Goal: Transaction & Acquisition: Purchase product/service

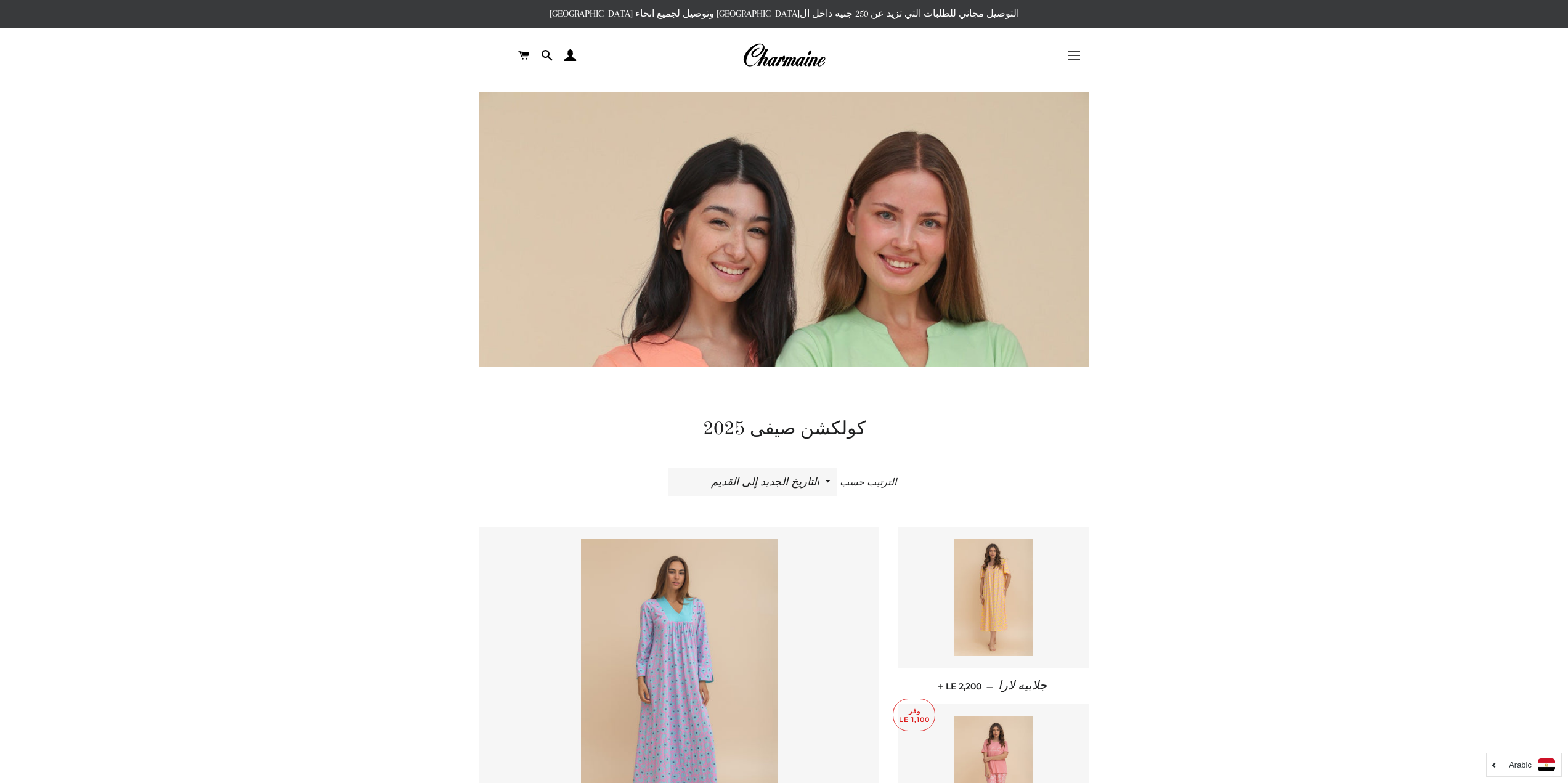
click at [1076, 59] on span "button" at bounding box center [1074, 60] width 12 height 1
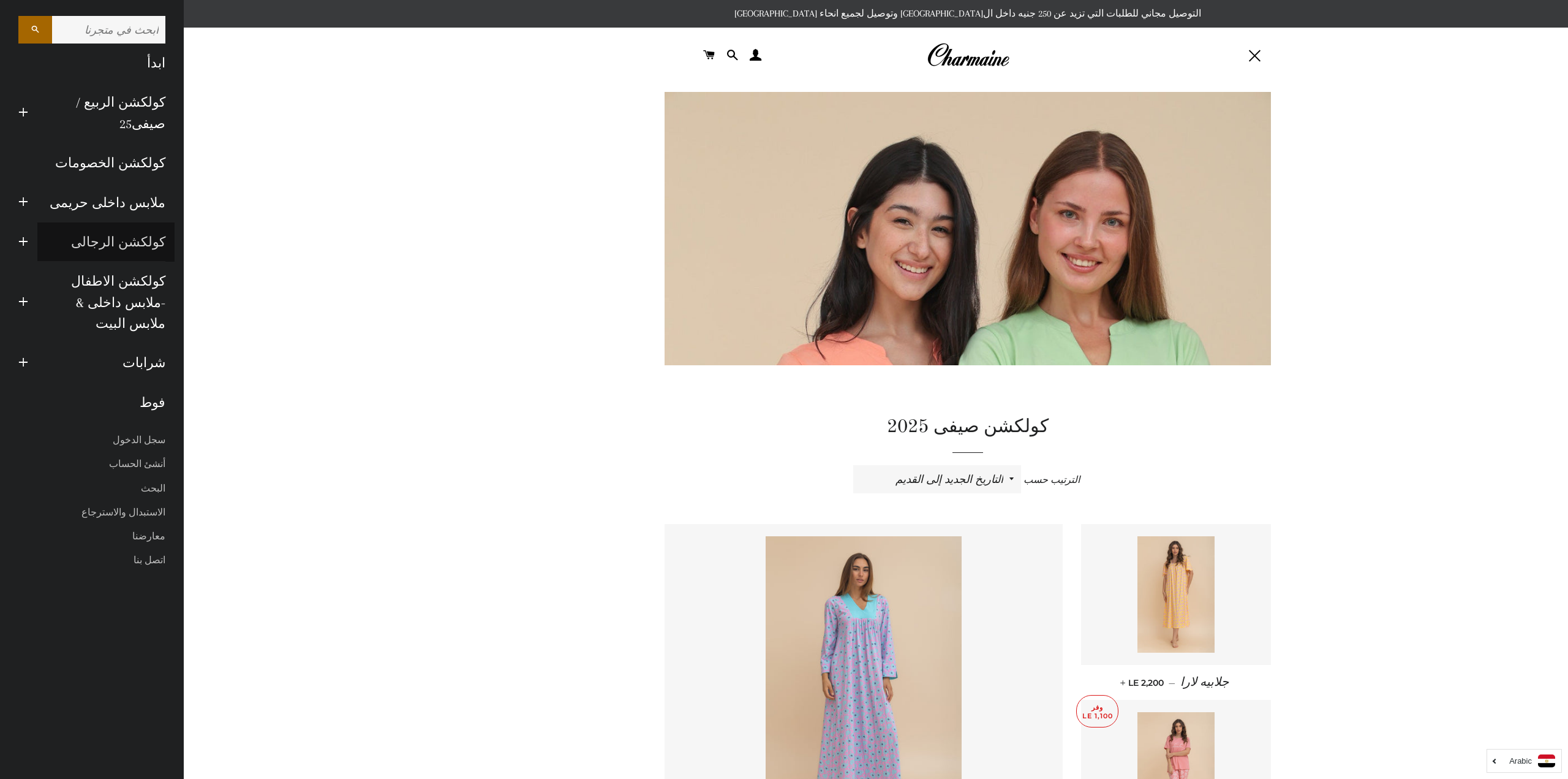
click at [135, 223] on link "كولكشن الرجالى" at bounding box center [106, 242] width 137 height 39
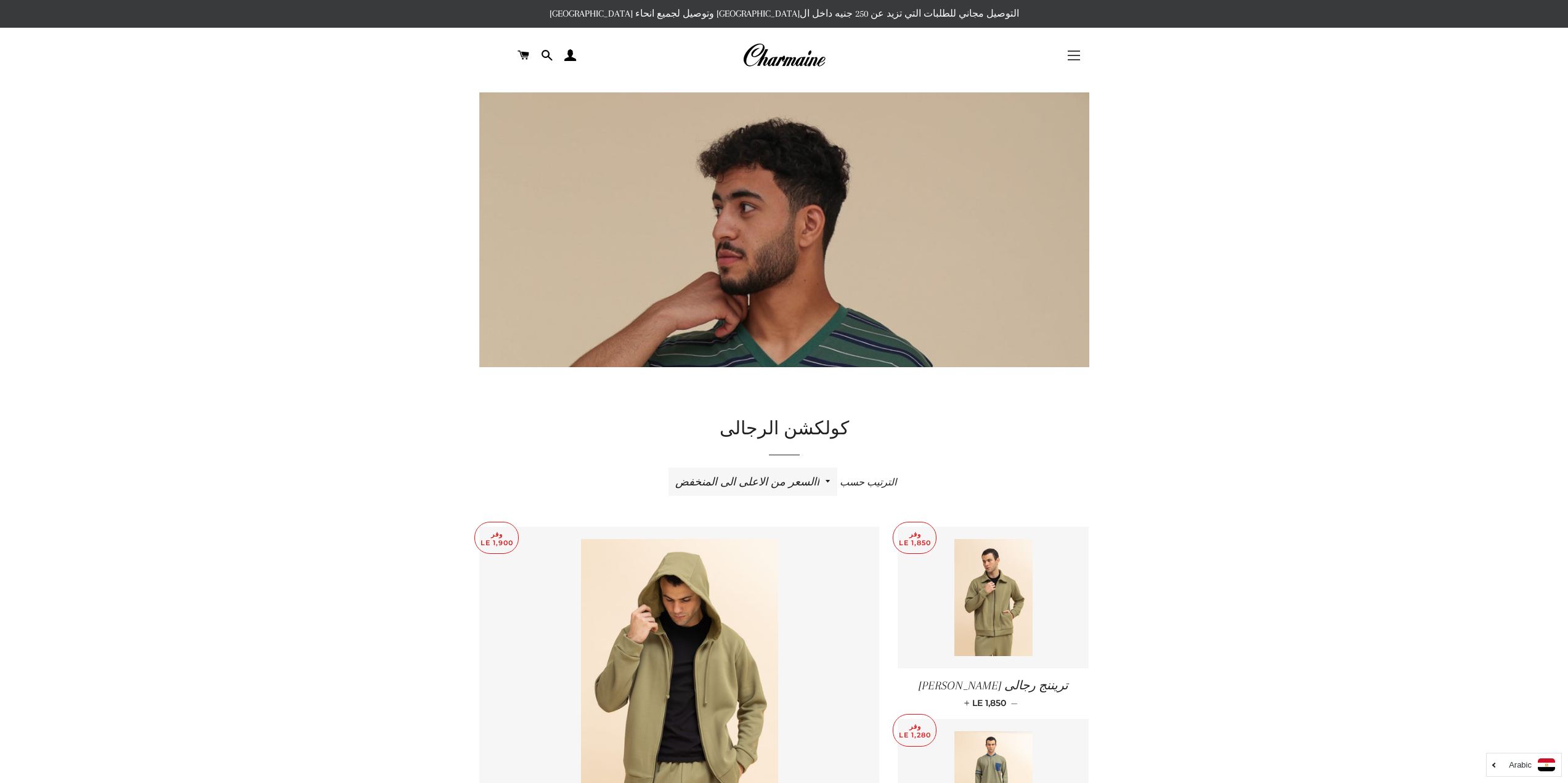
click at [1065, 61] on button "التنقل في الموقع" at bounding box center [1074, 55] width 31 height 31
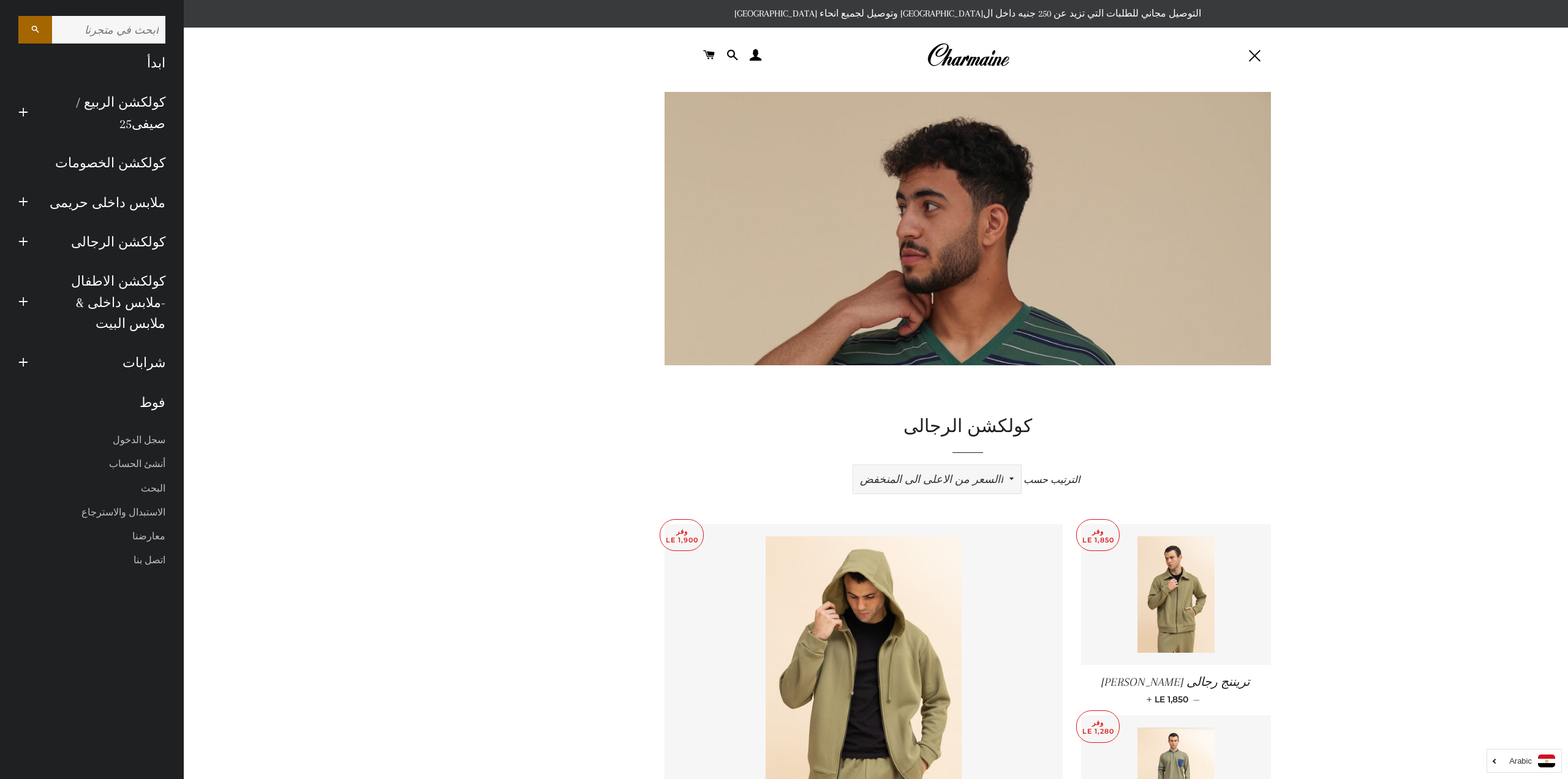
click at [949, 483] on select "ظهرت اكثر المبيعات أبجديا من الألف إلى الياء ابجديا من الياء الى الالف السعر ال…" at bounding box center [937, 479] width 168 height 28
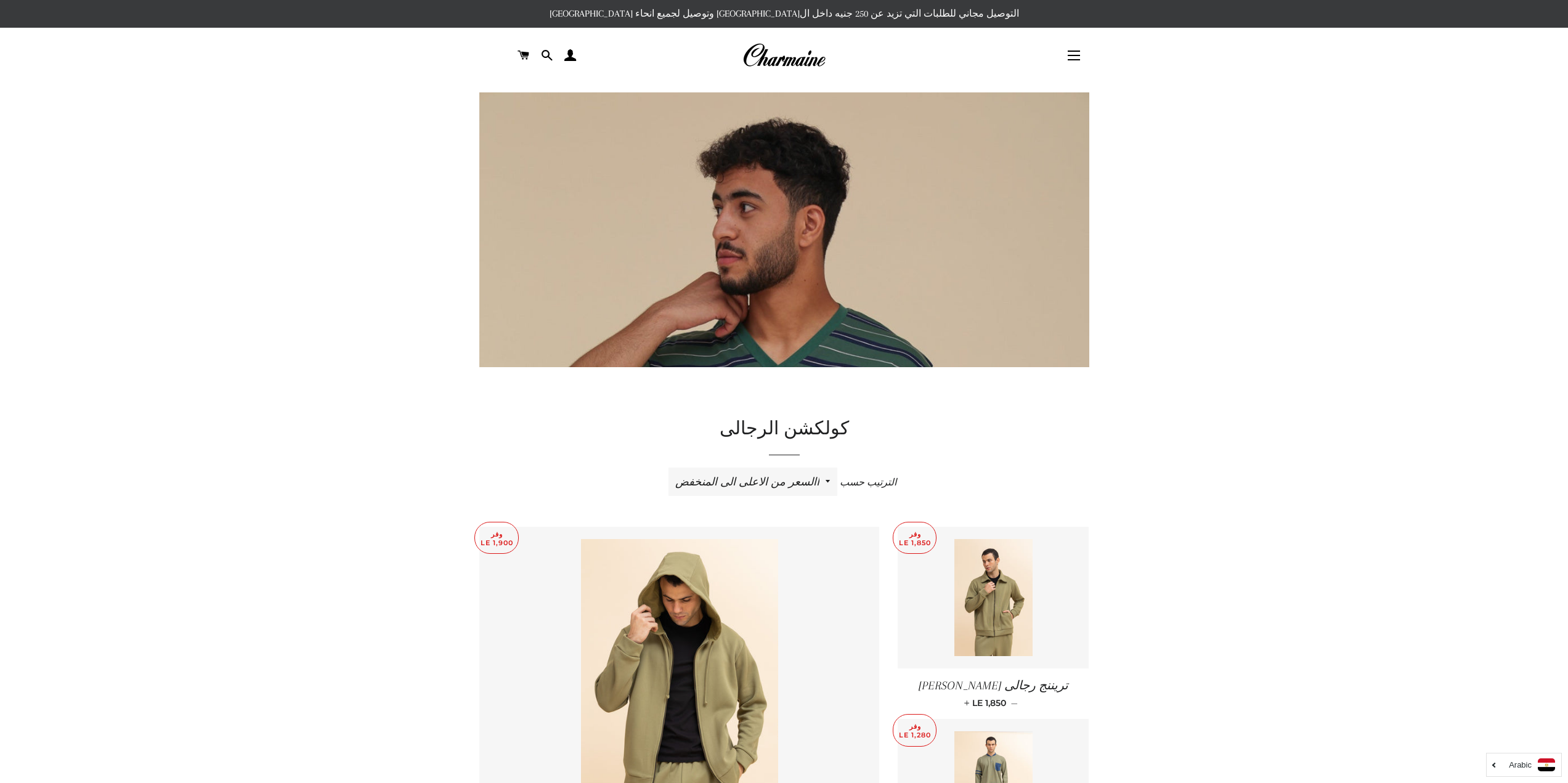
select select "best-selling"
click at [668, 468] on select "ظهرت اكثر المبيعات أبجديا من الألف إلى الياء ابجديا من الياء الى الالف السعر ال…" at bounding box center [753, 482] width 169 height 28
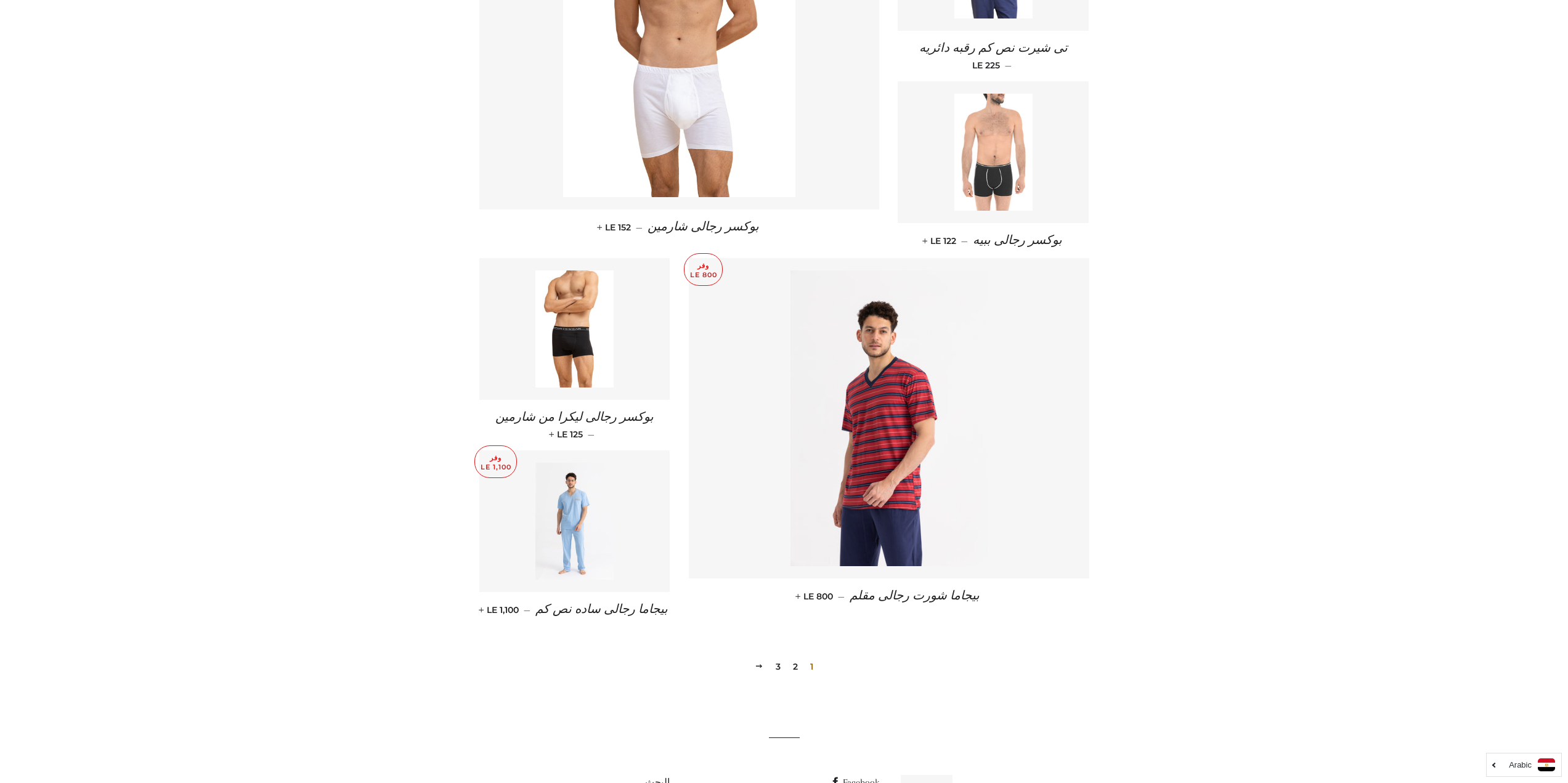
scroll to position [1441, 0]
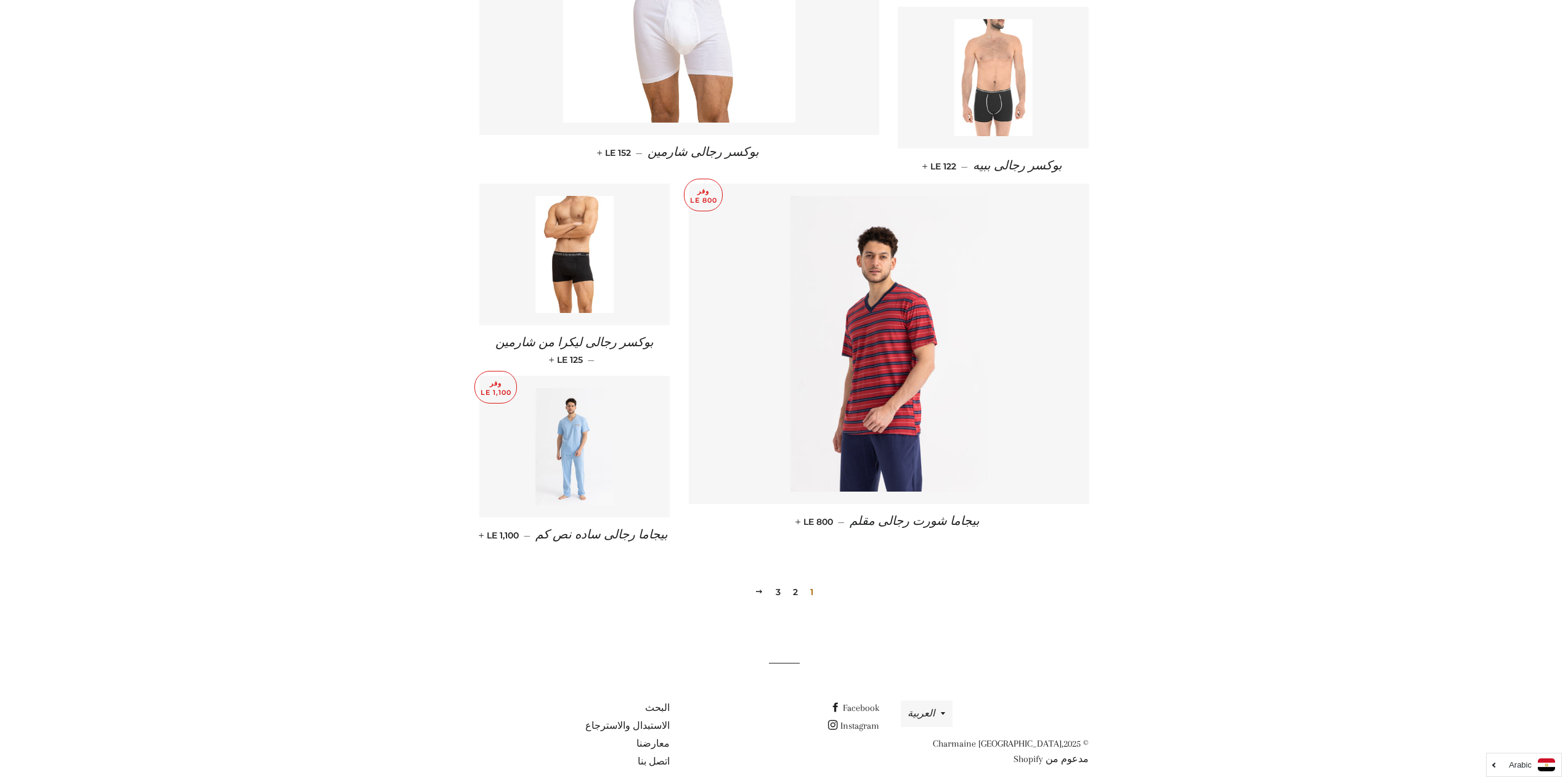
click at [792, 583] on link "2" at bounding box center [795, 592] width 15 height 19
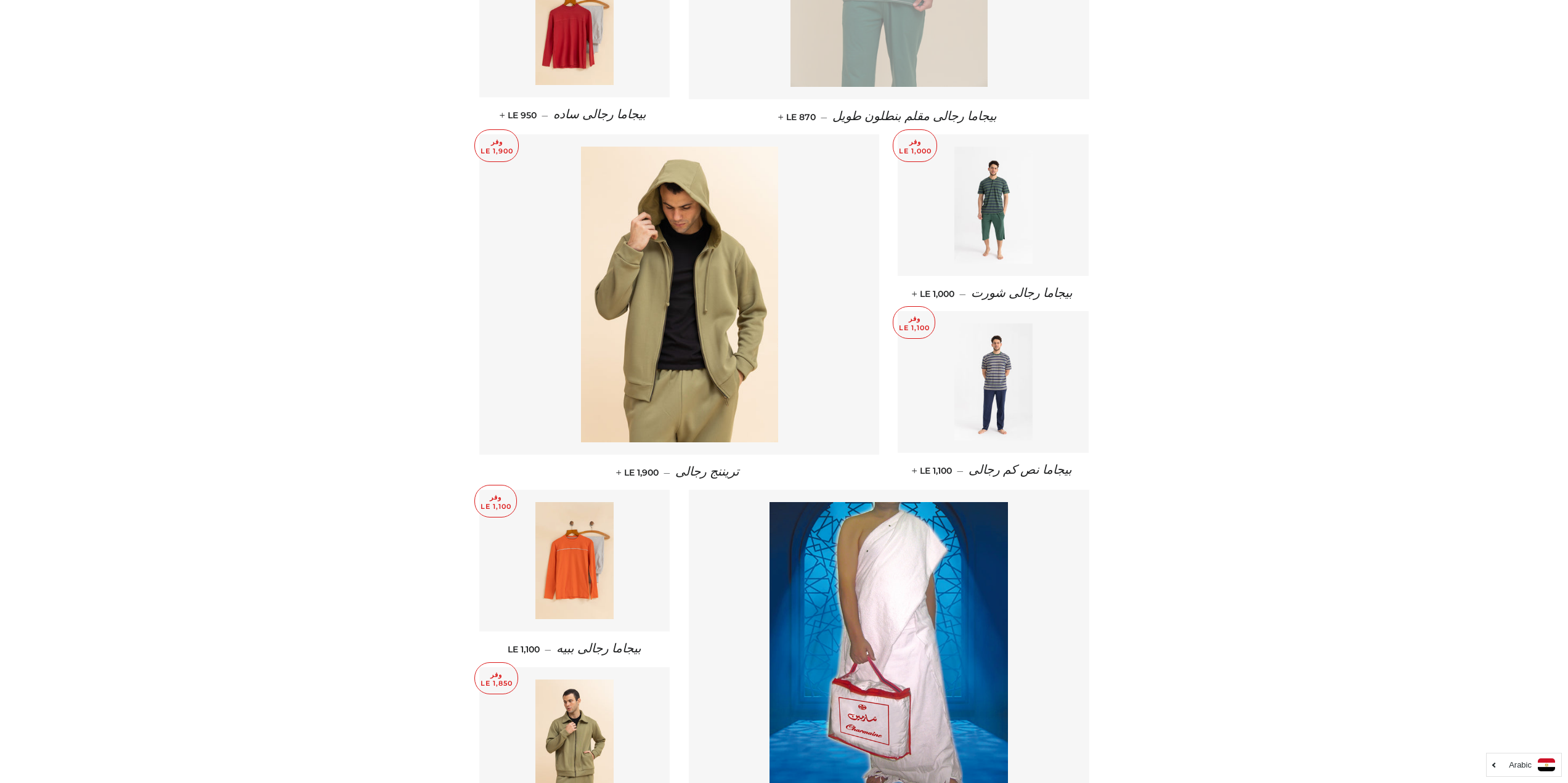
scroll to position [1102, 0]
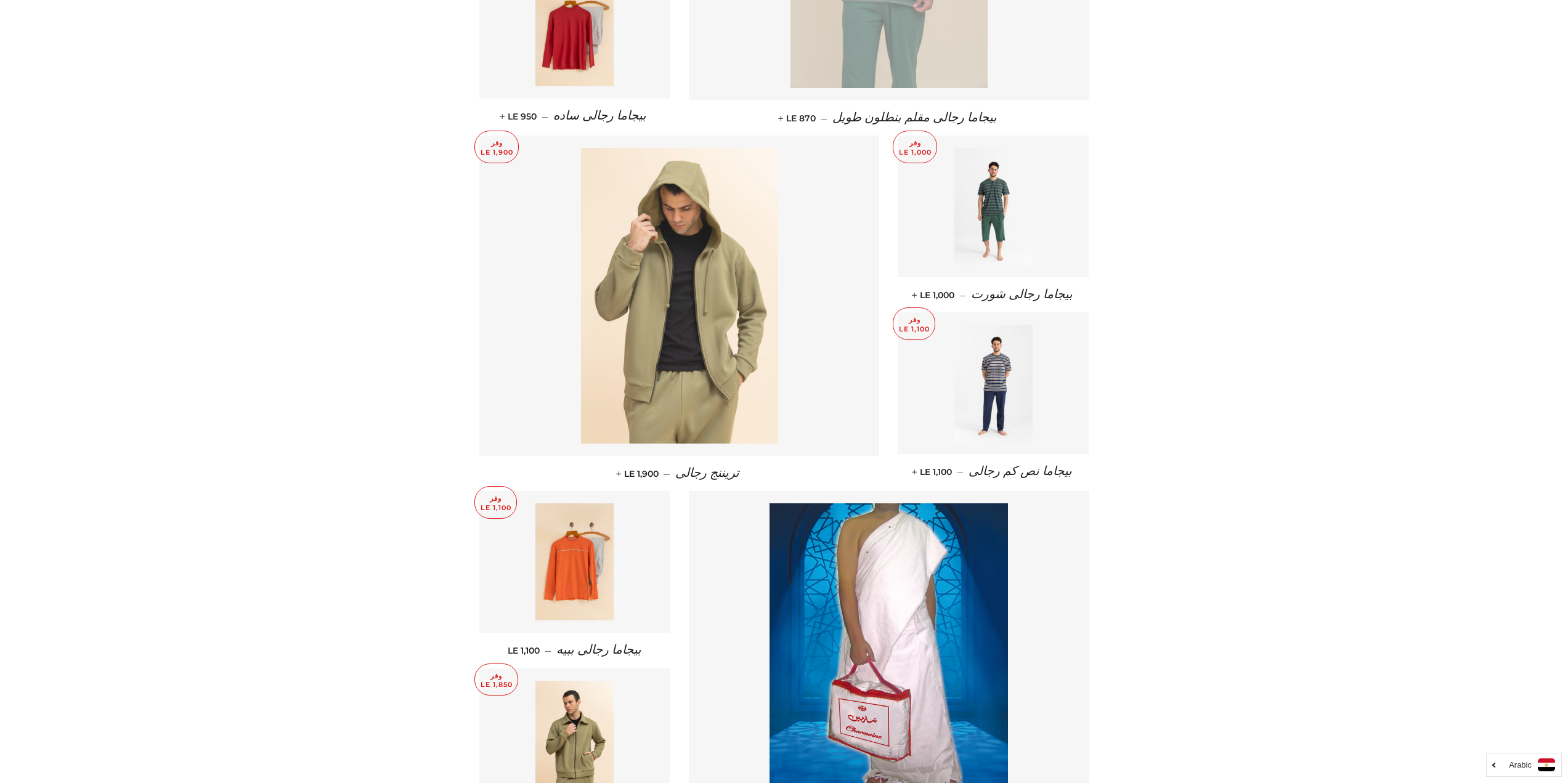
click at [699, 347] on img at bounding box center [679, 296] width 197 height 296
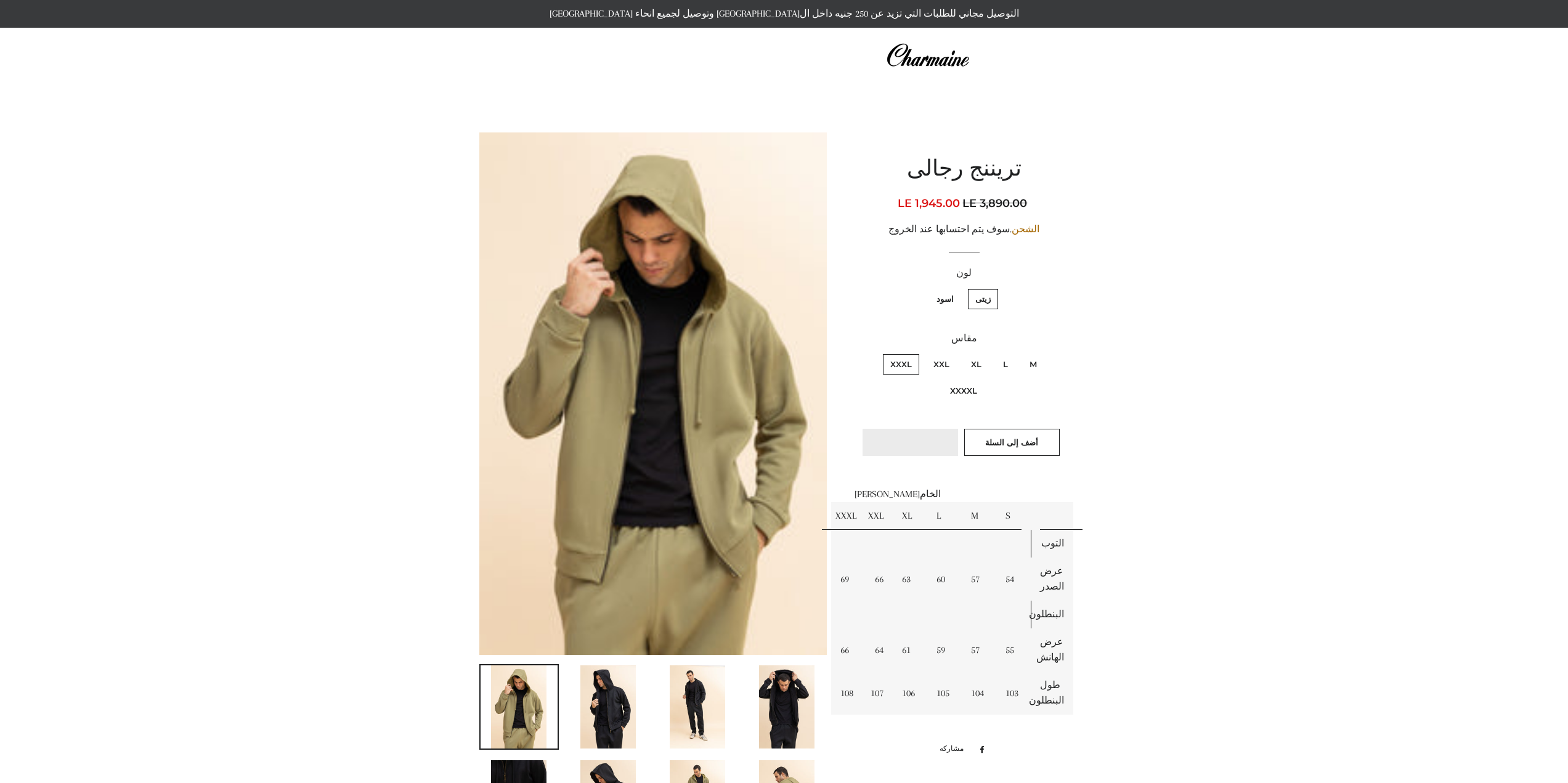
click at [951, 389] on label "XXXXL" at bounding box center [963, 390] width 42 height 20
click at [875, 353] on input "XXXXL" at bounding box center [874, 352] width 1 height 1
radio input "true"
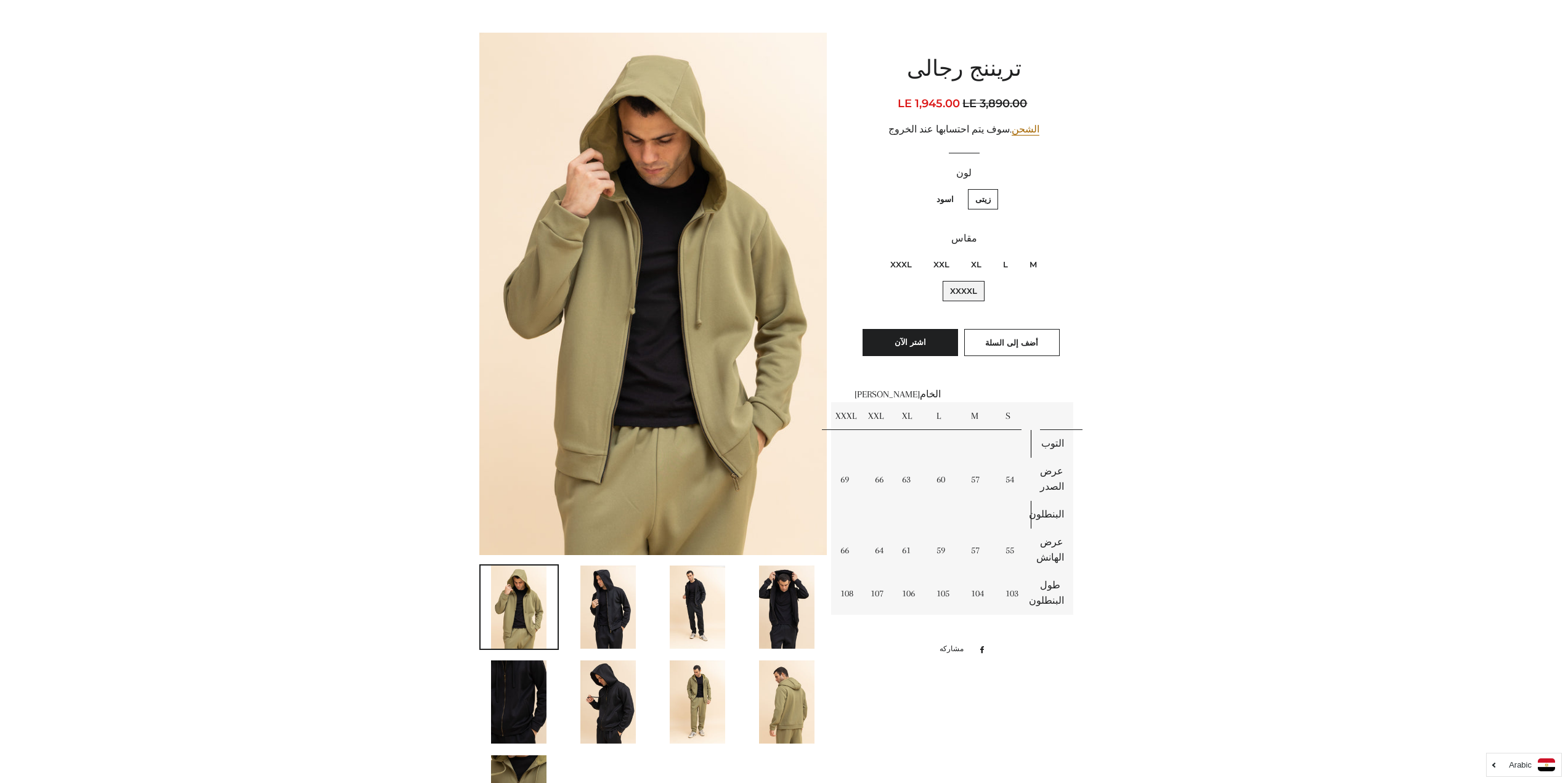
scroll to position [247, 0]
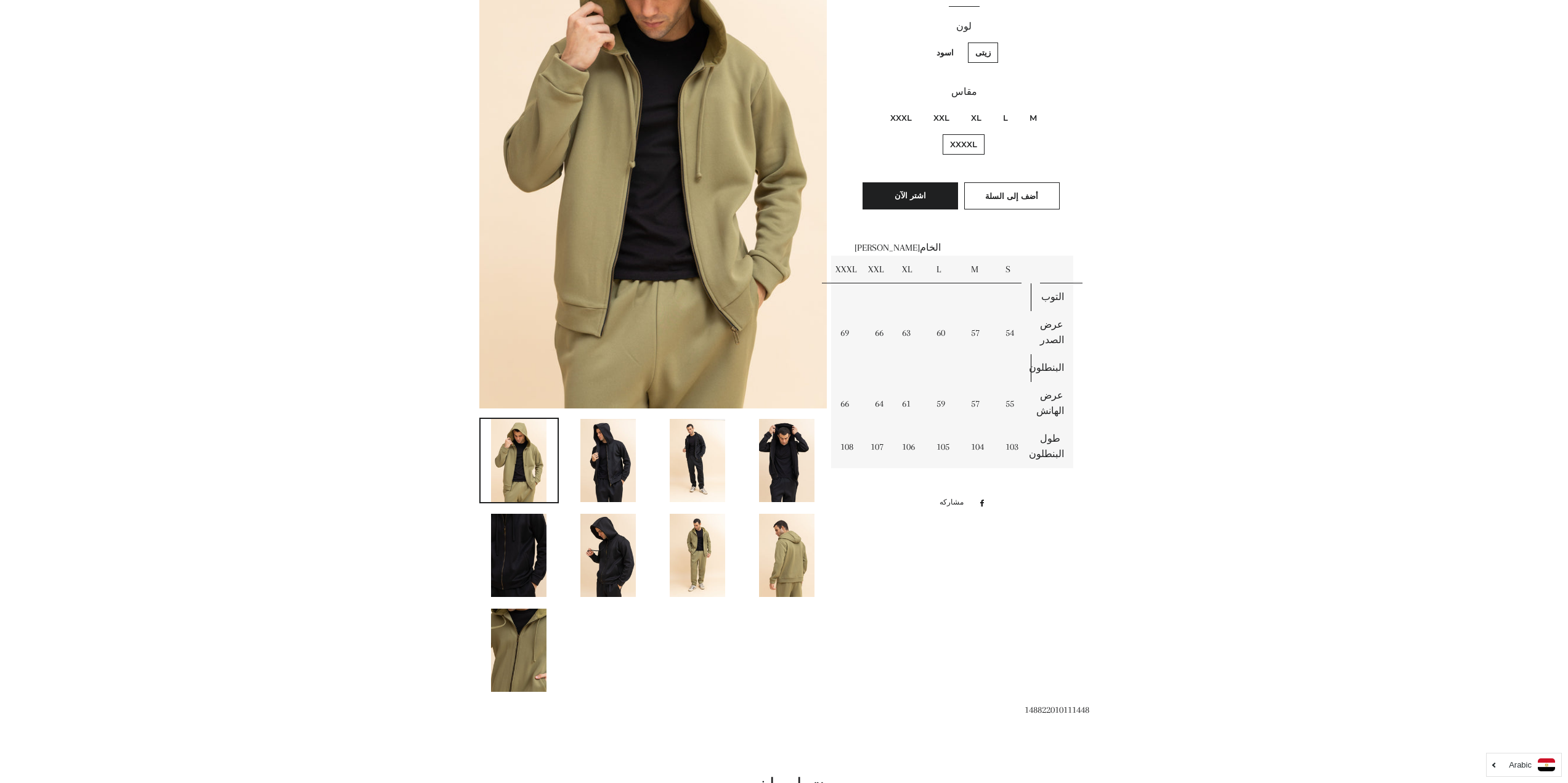
click at [598, 472] on img at bounding box center [608, 460] width 55 height 83
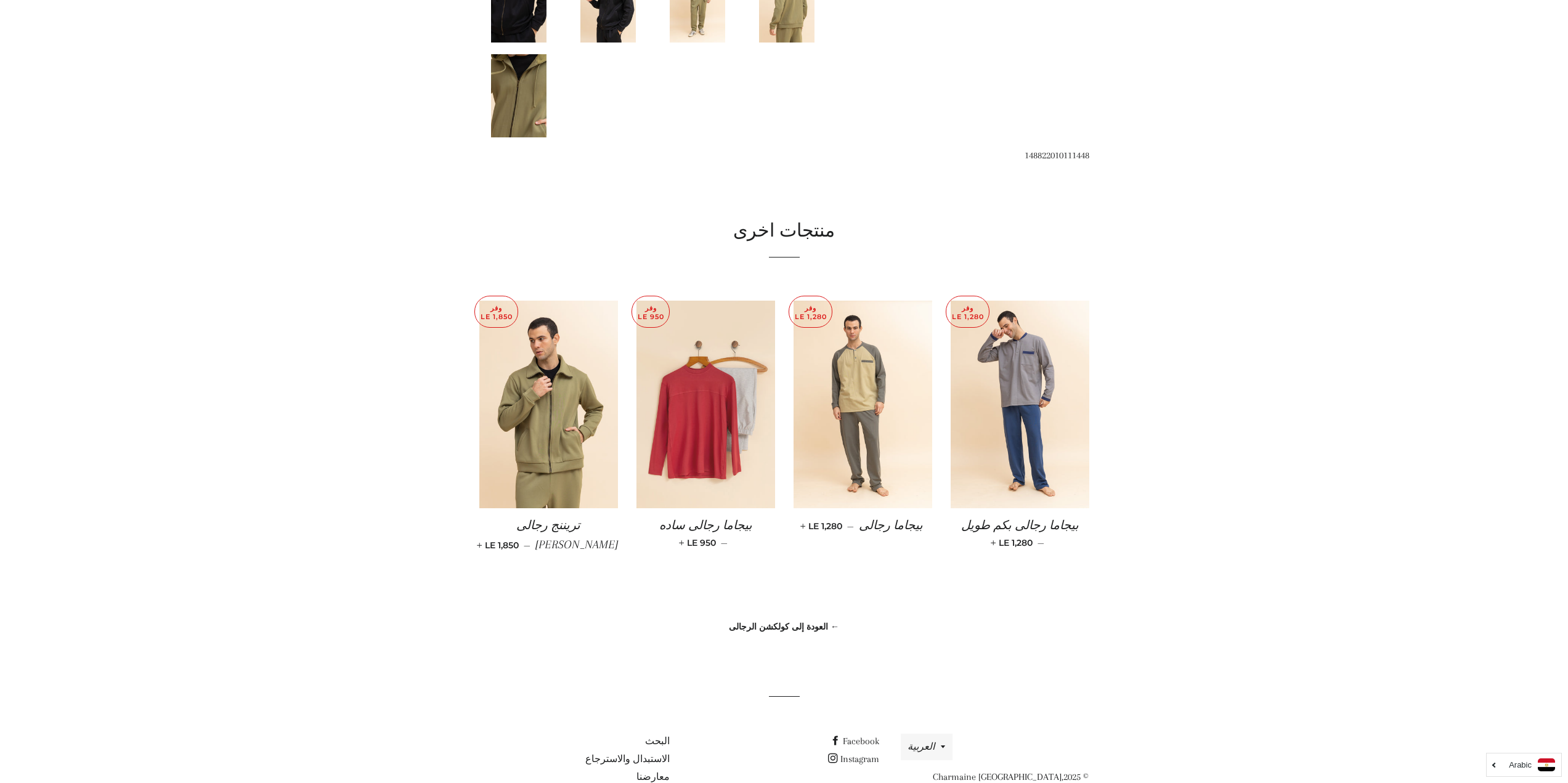
scroll to position [844, 0]
